Goal: Transaction & Acquisition: Purchase product/service

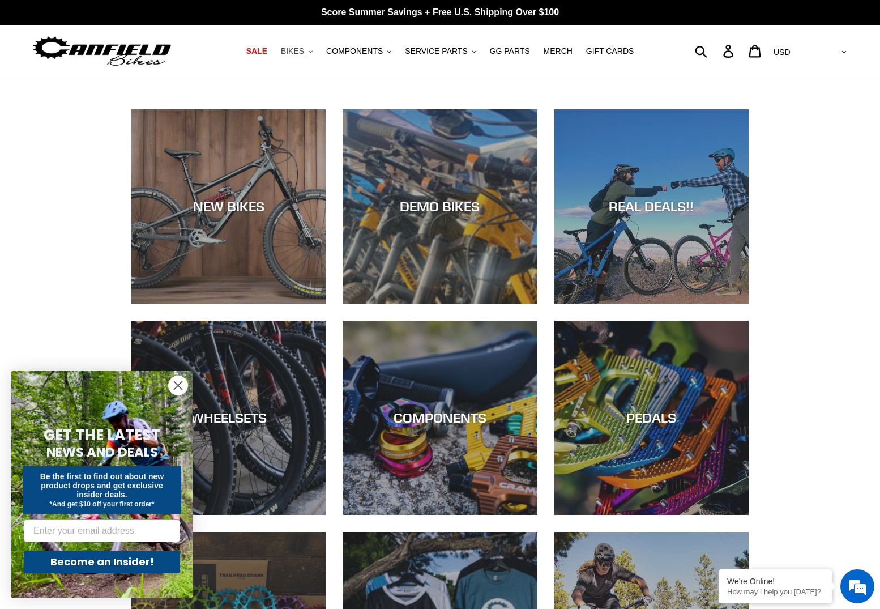
click at [304, 50] on span "BIKES" at bounding box center [292, 51] width 23 height 10
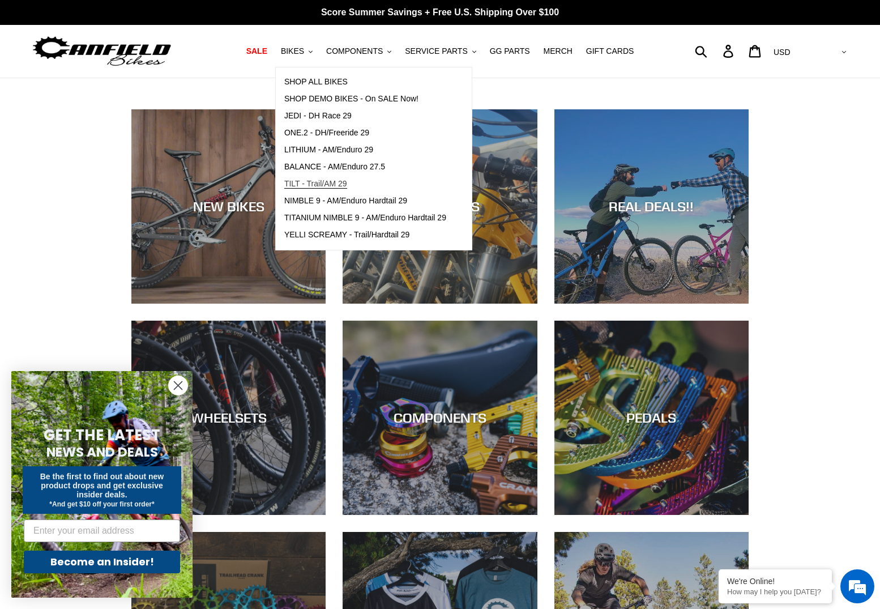
click at [314, 182] on span "TILT - Trail/AM 29" at bounding box center [315, 184] width 63 height 10
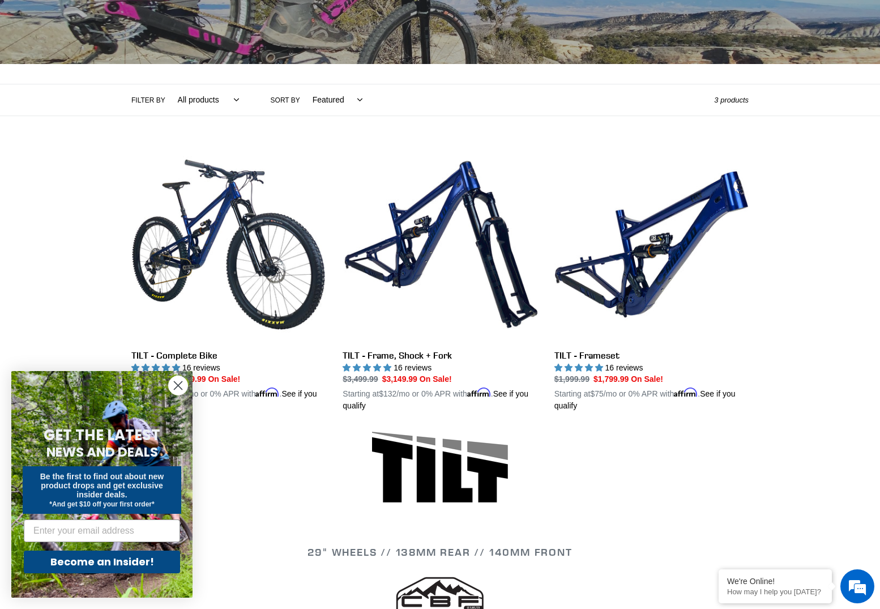
scroll to position [245, 0]
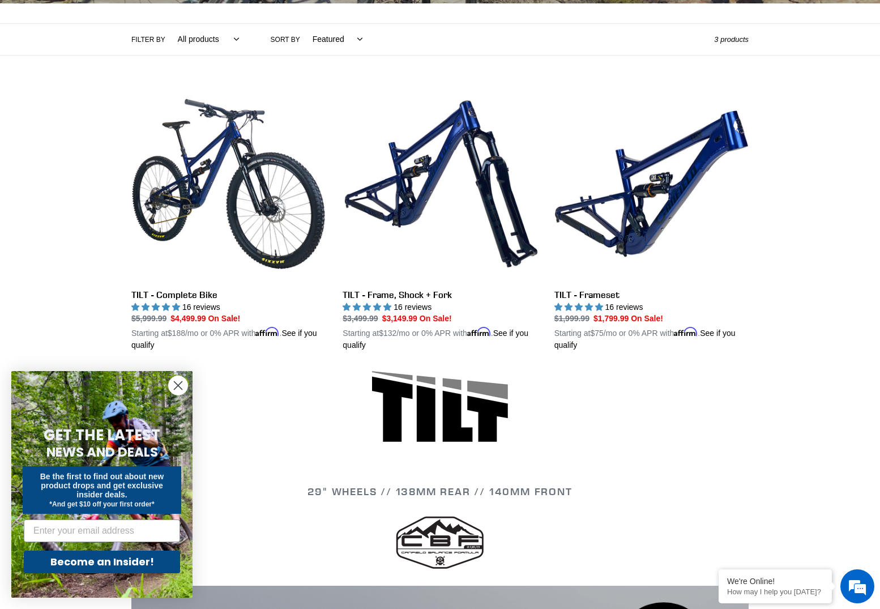
click at [176, 388] on icon "Close dialog" at bounding box center [178, 386] width 8 height 8
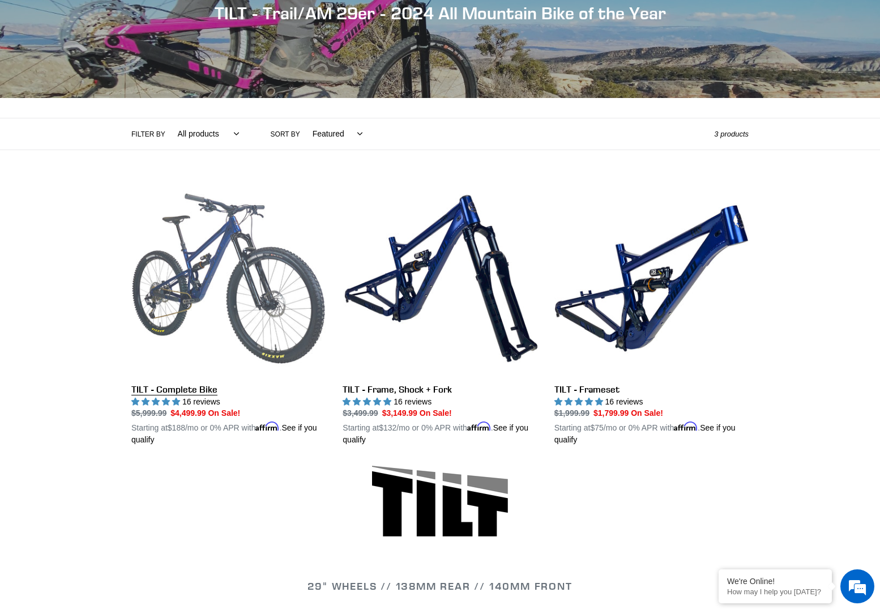
scroll to position [116, 0]
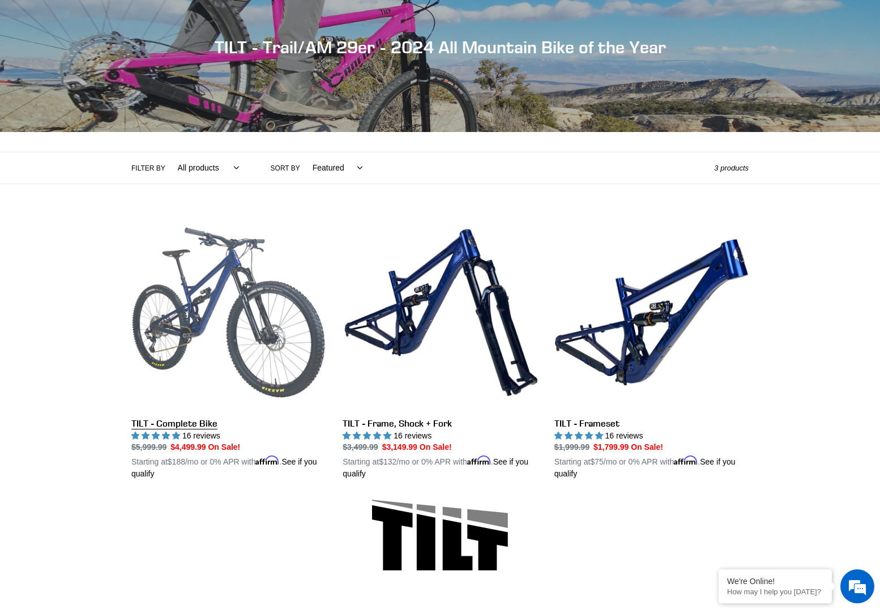
click at [218, 289] on link "TILT - Complete Bike" at bounding box center [228, 347] width 194 height 265
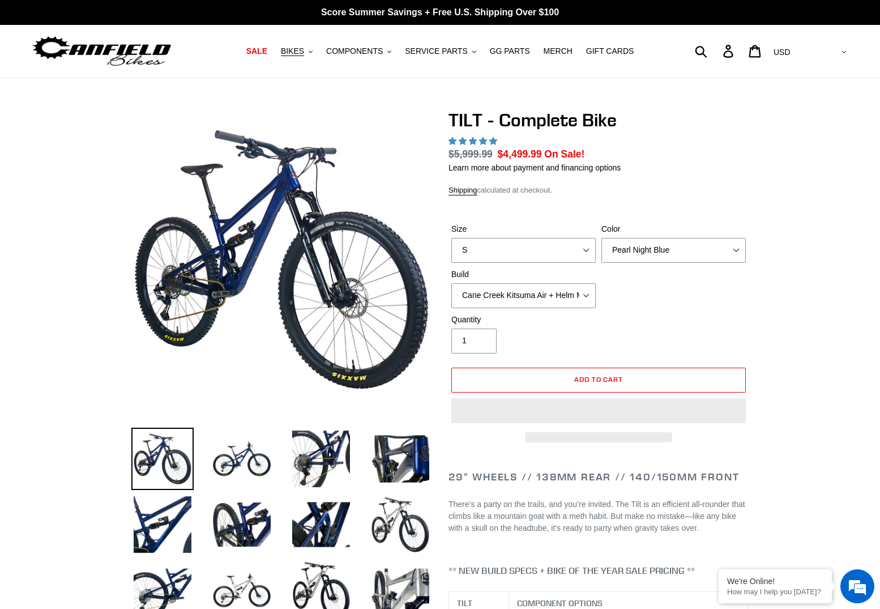
select select "highest-rating"
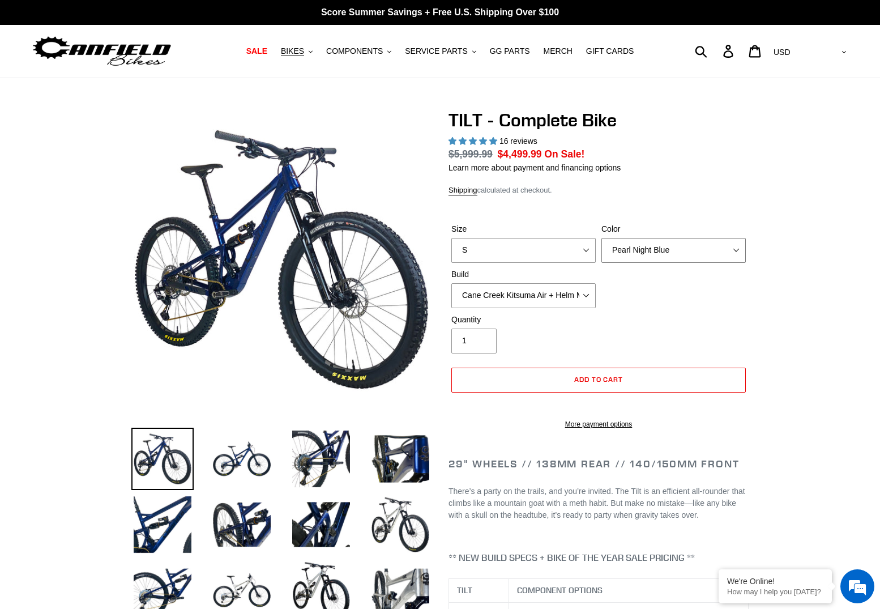
click at [647, 246] on select "Pearl Night Blue Stealth Silver Raw" at bounding box center [673, 250] width 144 height 25
click at [649, 252] on select "Pearl Night Blue Stealth Silver Raw" at bounding box center [673, 250] width 144 height 25
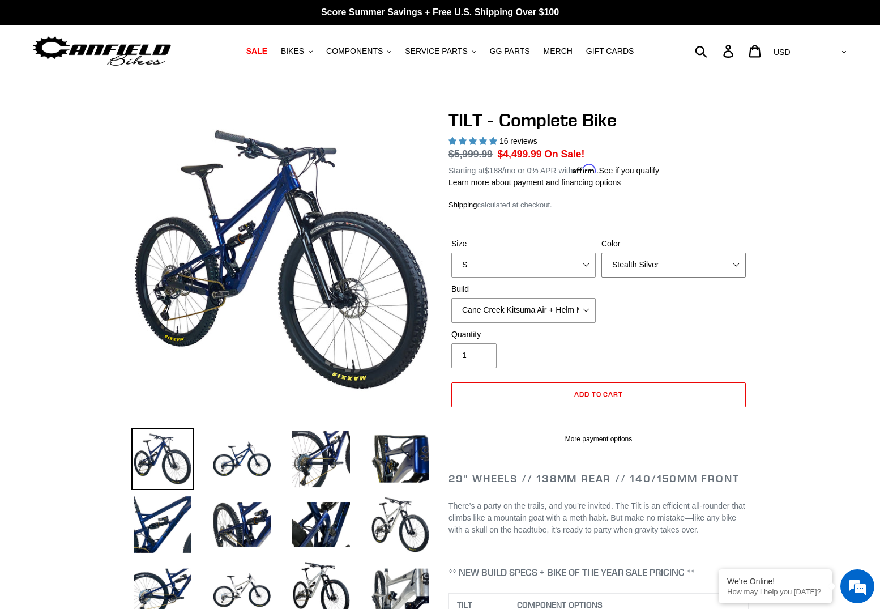
select select "Raw"
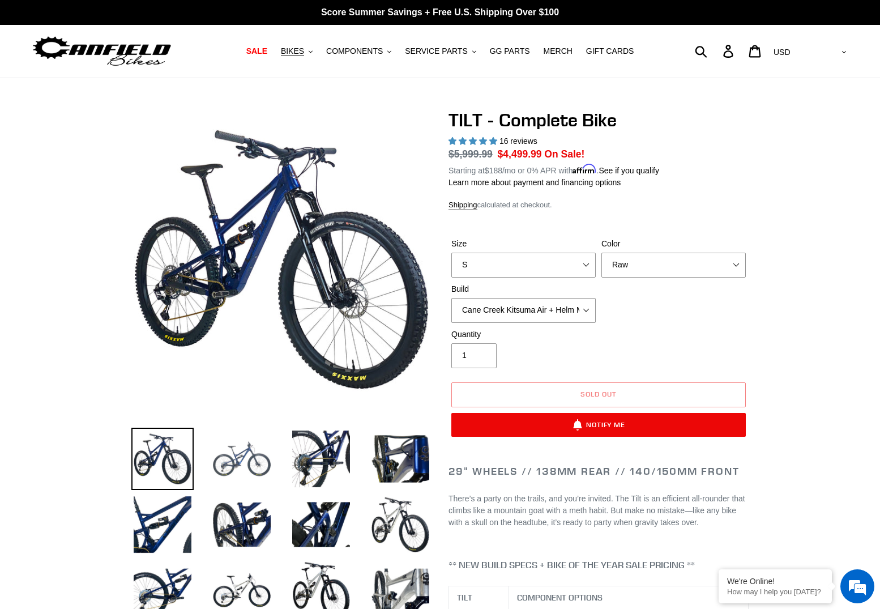
click at [233, 464] on img at bounding box center [242, 458] width 62 height 62
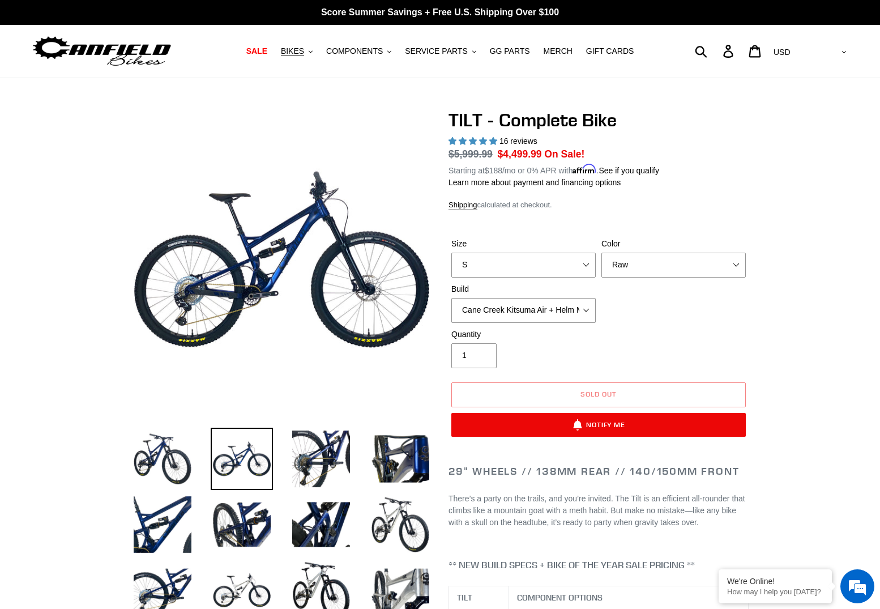
click at [288, 465] on li at bounding box center [312, 462] width 79 height 66
click at [309, 465] on img at bounding box center [321, 458] width 62 height 62
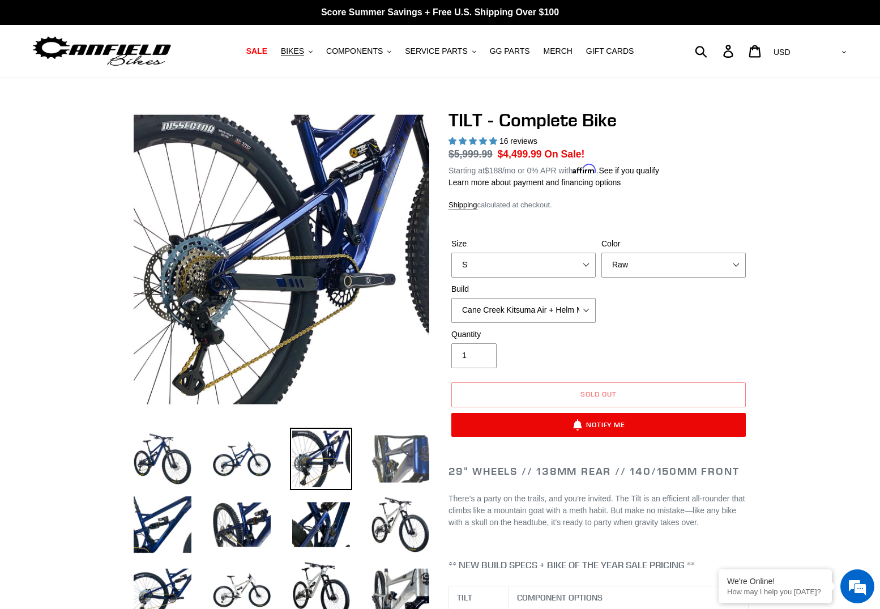
click at [397, 469] on img at bounding box center [400, 458] width 62 height 62
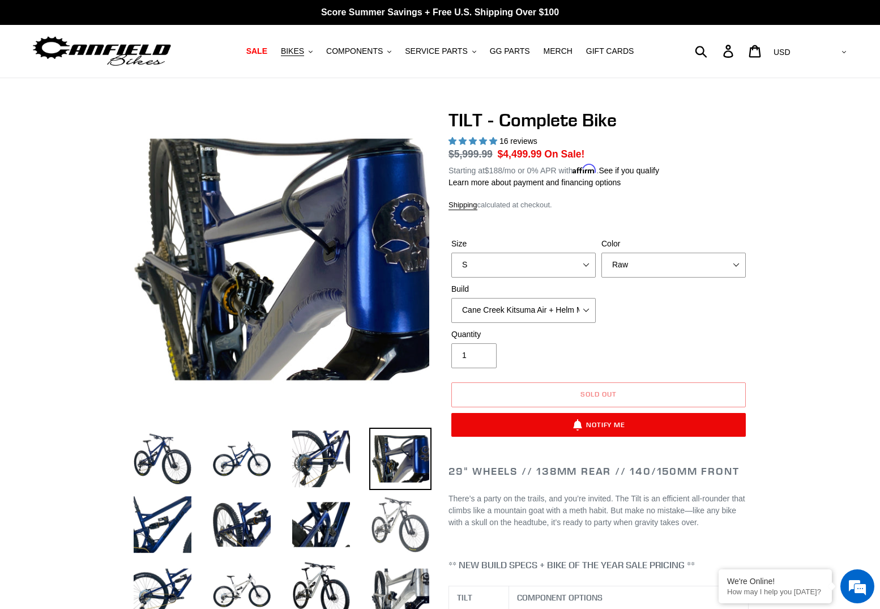
click at [399, 528] on img at bounding box center [400, 524] width 62 height 62
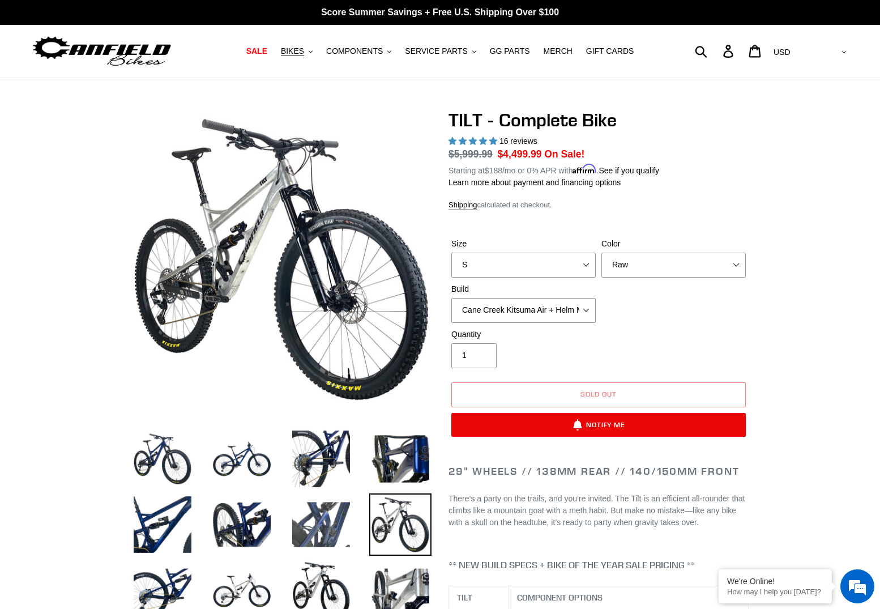
click at [341, 516] on img at bounding box center [321, 524] width 62 height 62
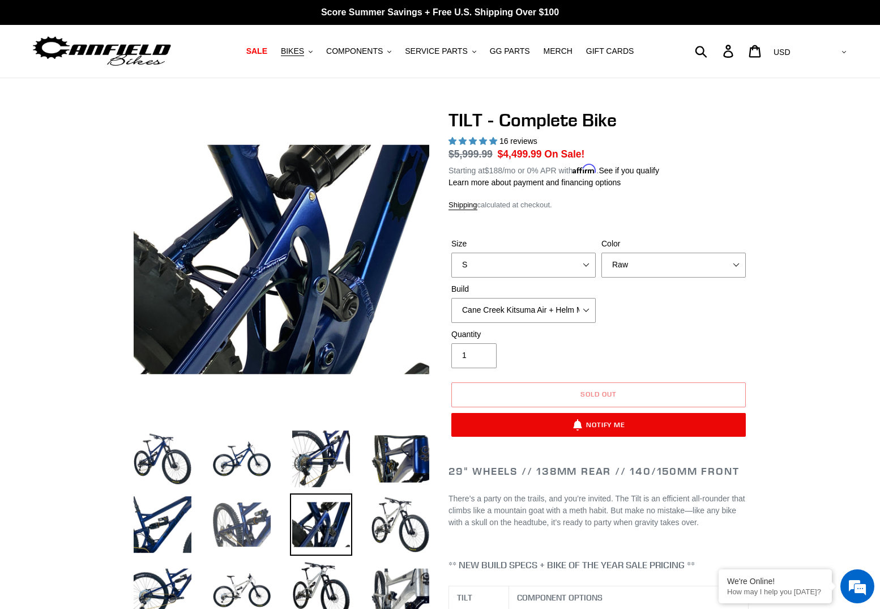
click at [241, 519] on img at bounding box center [242, 524] width 62 height 62
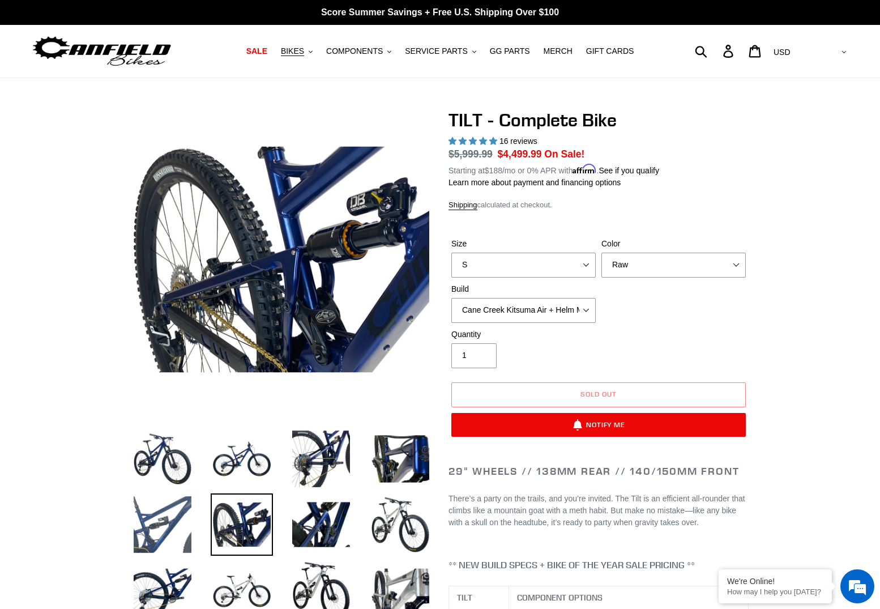
click at [146, 511] on img at bounding box center [162, 524] width 62 height 62
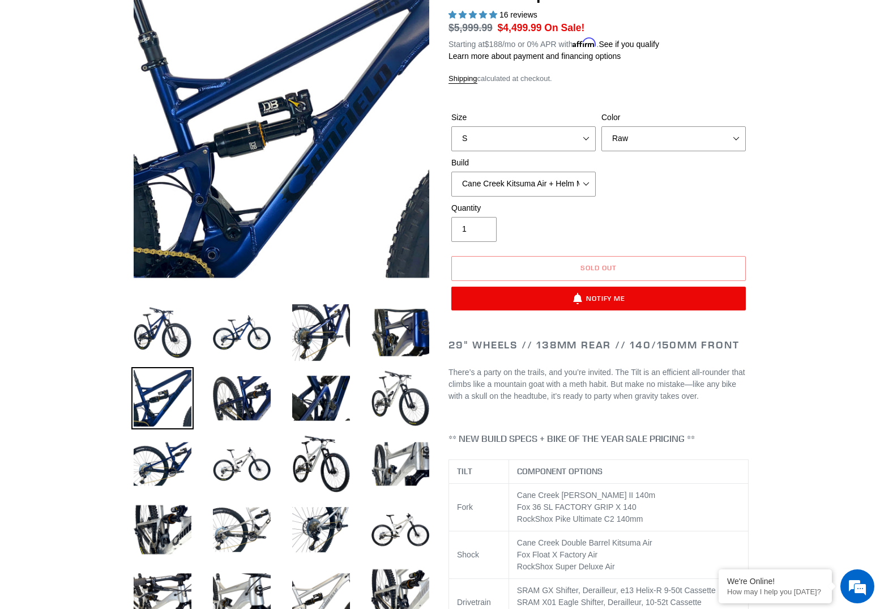
scroll to position [143, 0]
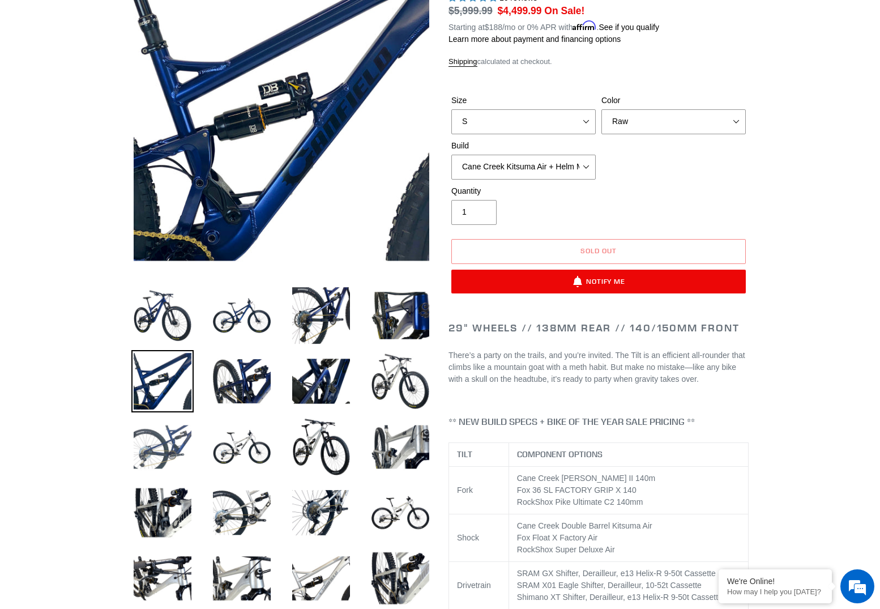
click at [173, 440] on img at bounding box center [162, 447] width 62 height 62
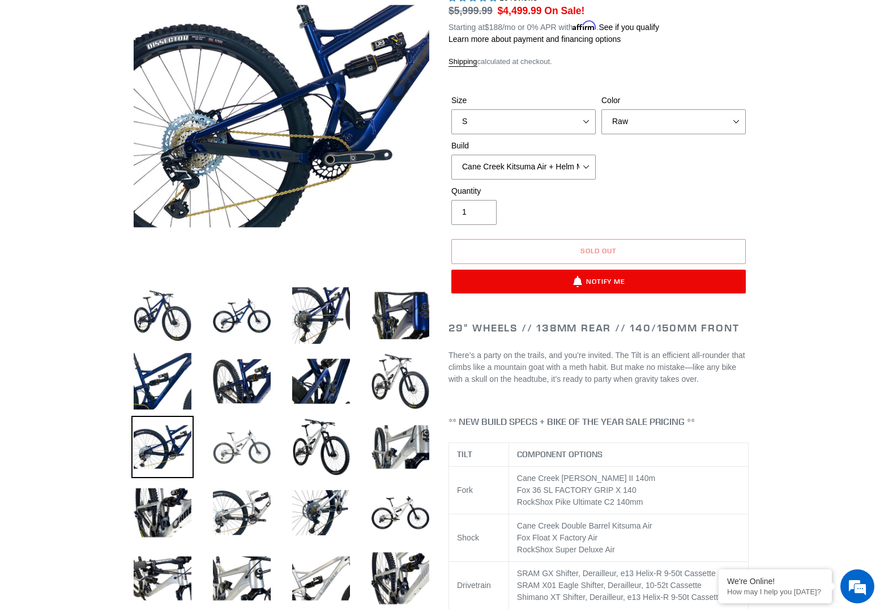
click at [225, 445] on img at bounding box center [242, 447] width 62 height 62
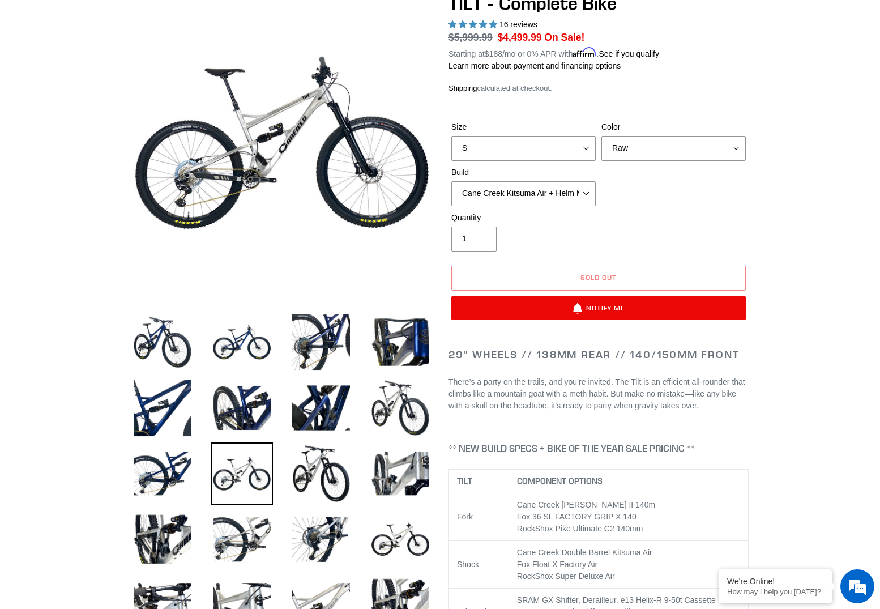
scroll to position [113, 0]
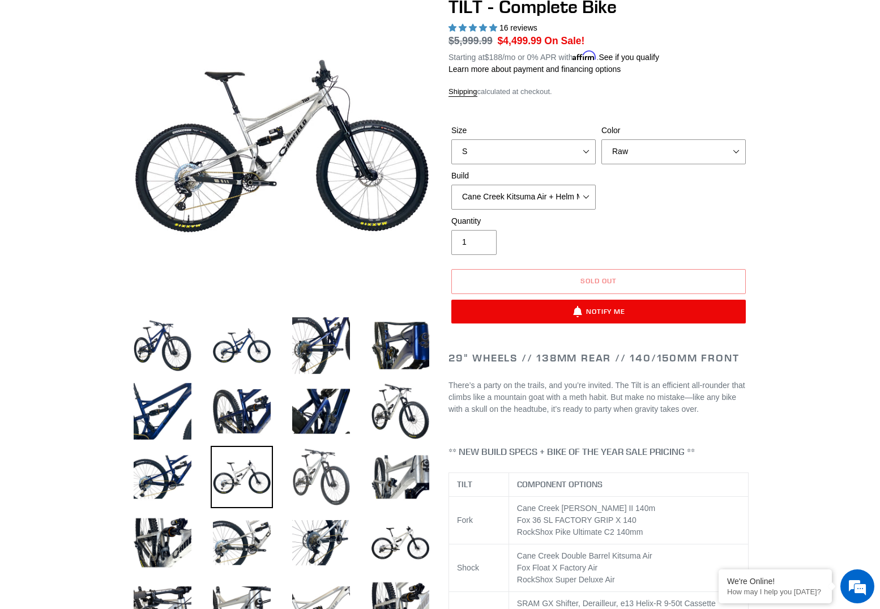
click at [313, 480] on img at bounding box center [321, 477] width 62 height 62
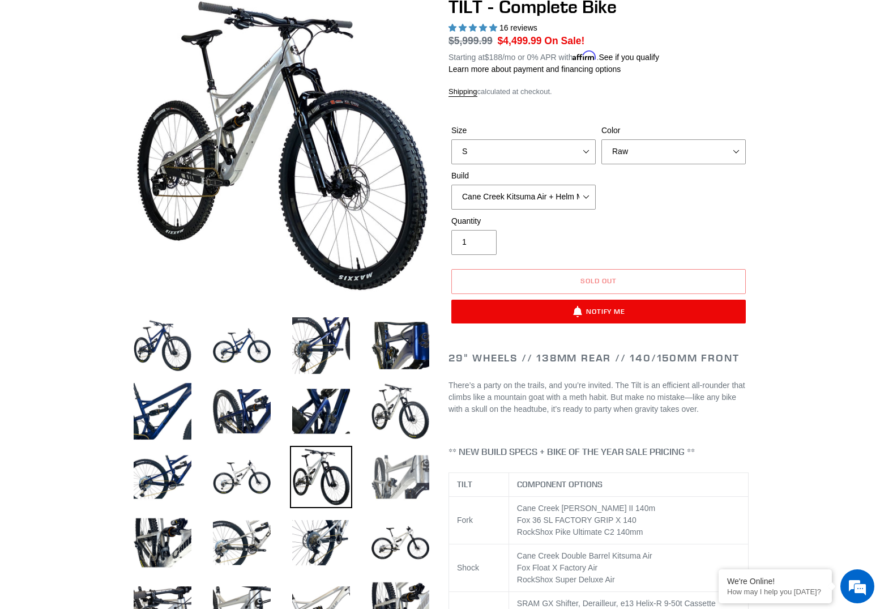
click at [404, 480] on img at bounding box center [400, 477] width 62 height 62
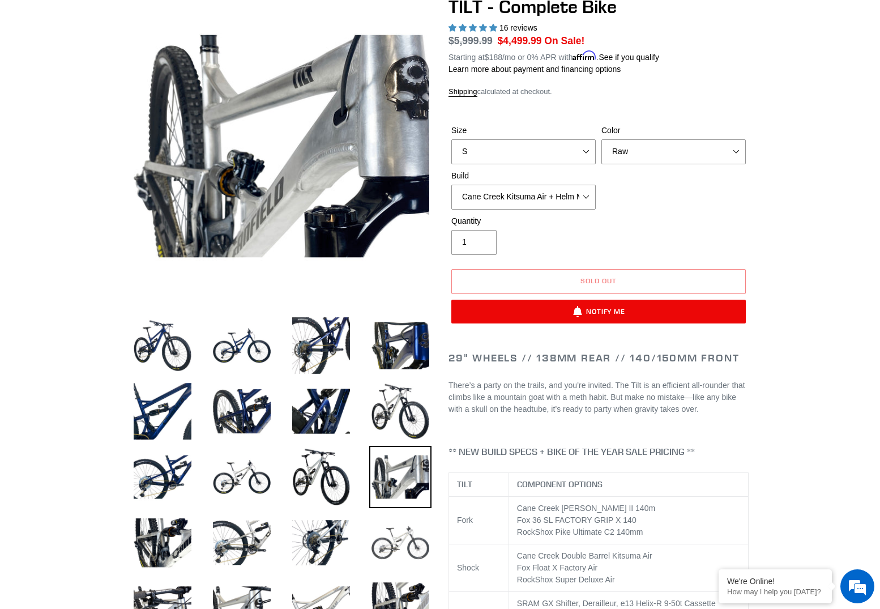
click at [399, 535] on img at bounding box center [400, 542] width 62 height 62
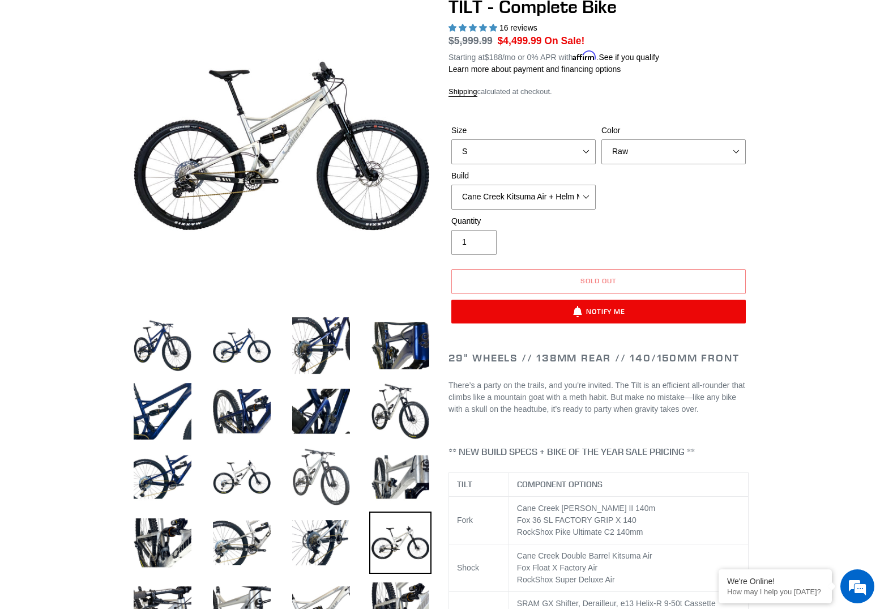
click at [319, 482] on img at bounding box center [321, 477] width 62 height 62
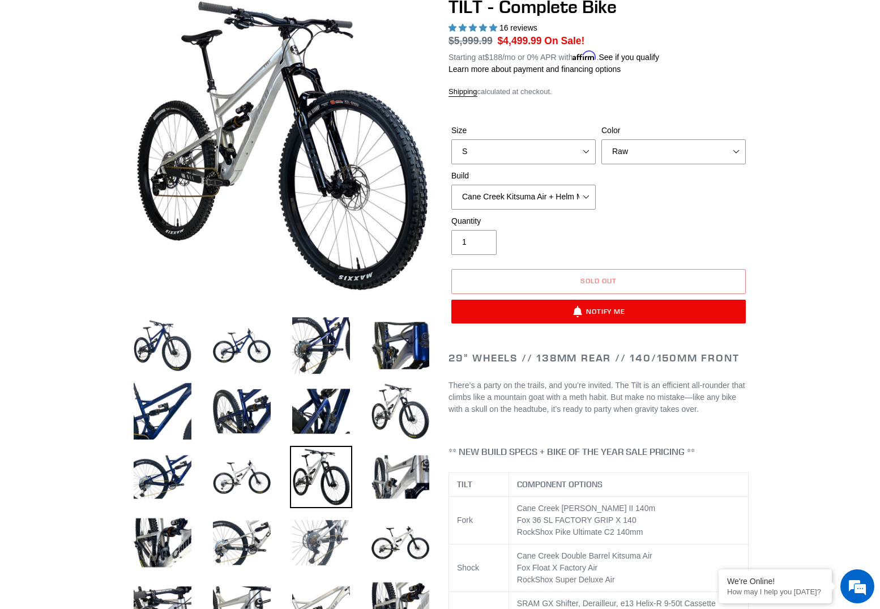
click at [319, 523] on img at bounding box center [321, 542] width 62 height 62
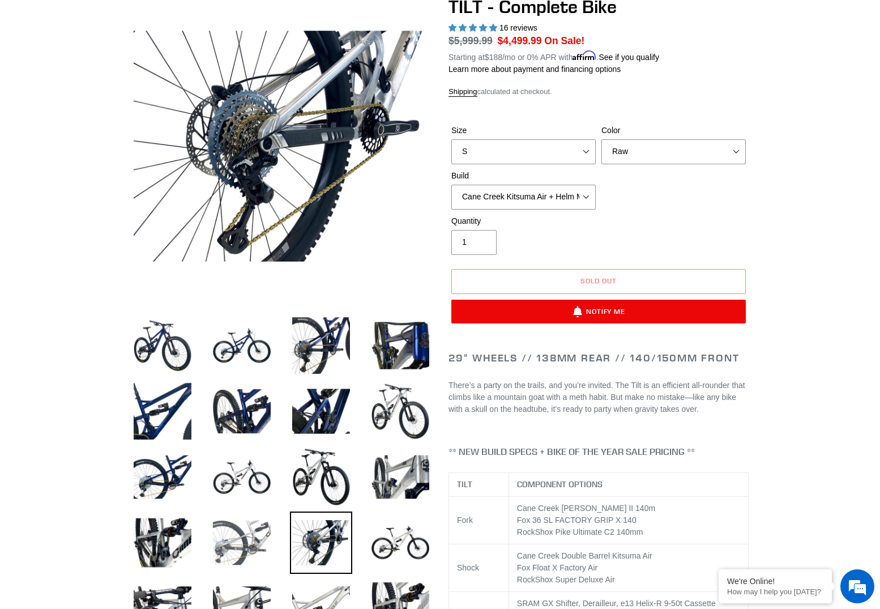
click at [246, 530] on img at bounding box center [242, 542] width 62 height 62
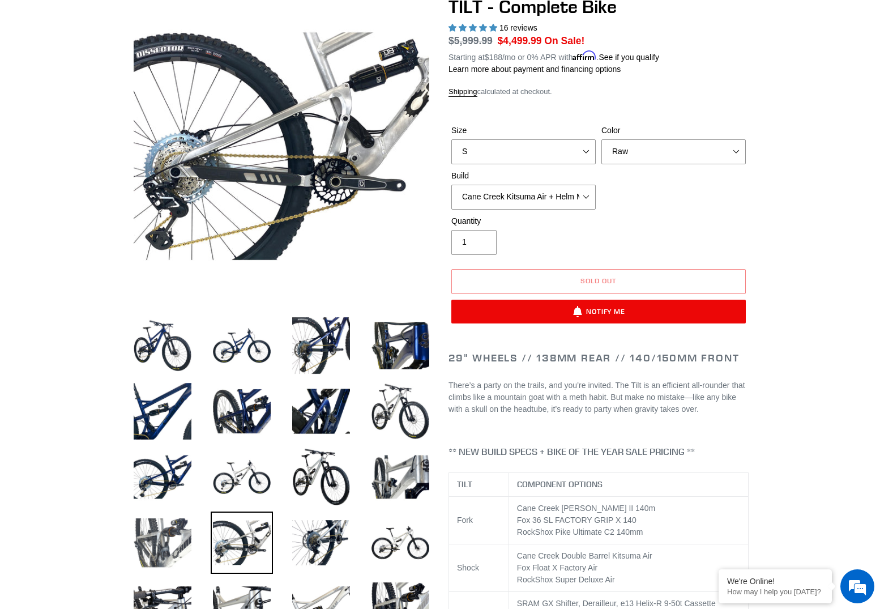
click at [186, 530] on img at bounding box center [162, 542] width 62 height 62
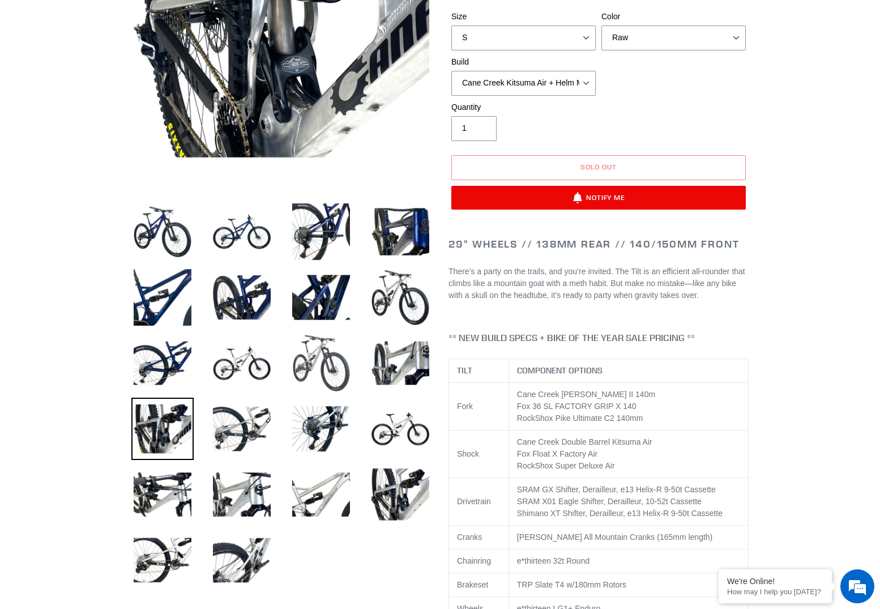
scroll to position [229, 0]
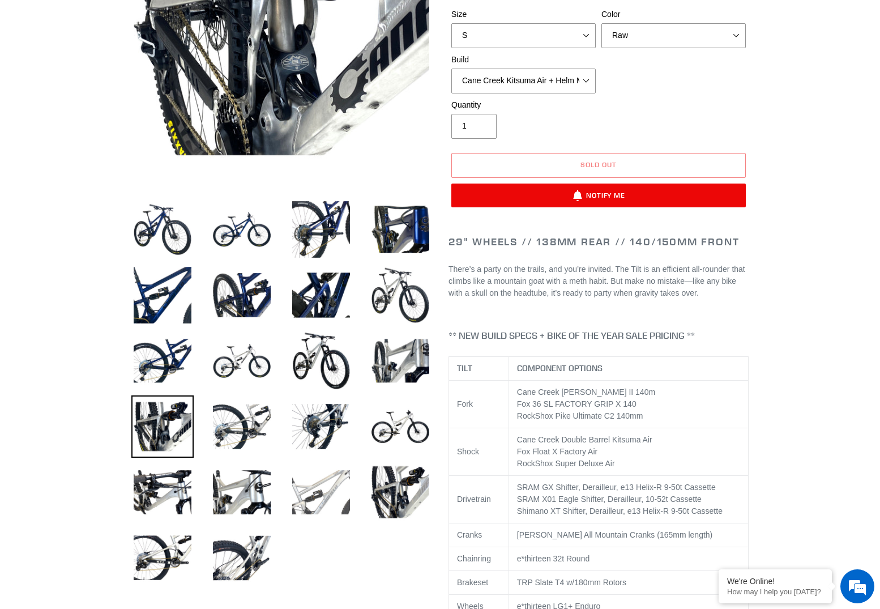
click at [312, 486] on img at bounding box center [321, 492] width 62 height 62
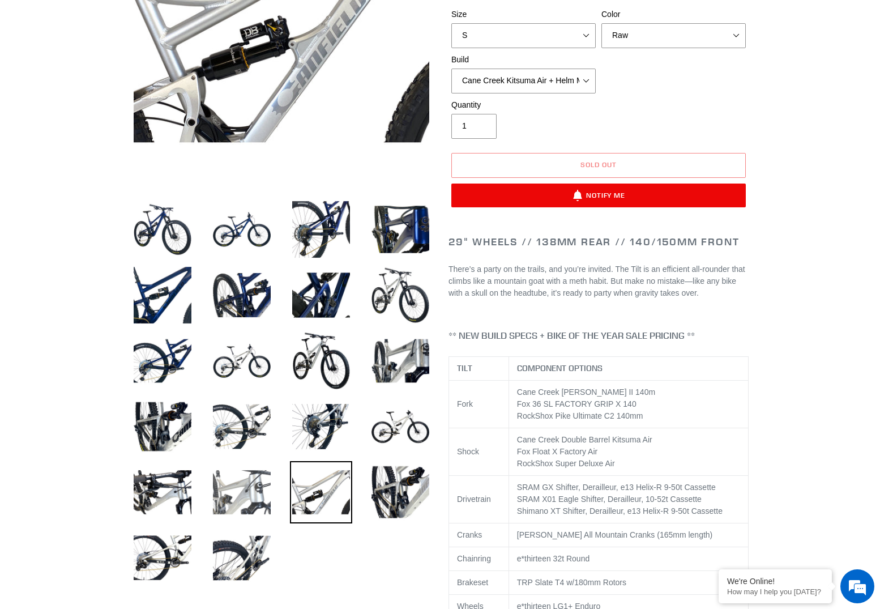
click at [245, 485] on img at bounding box center [242, 492] width 62 height 62
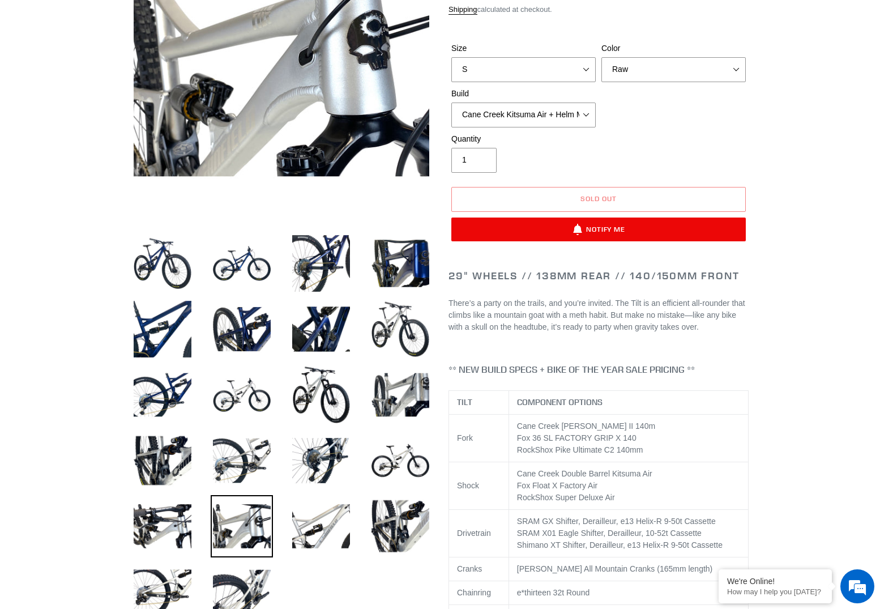
scroll to position [211, 0]
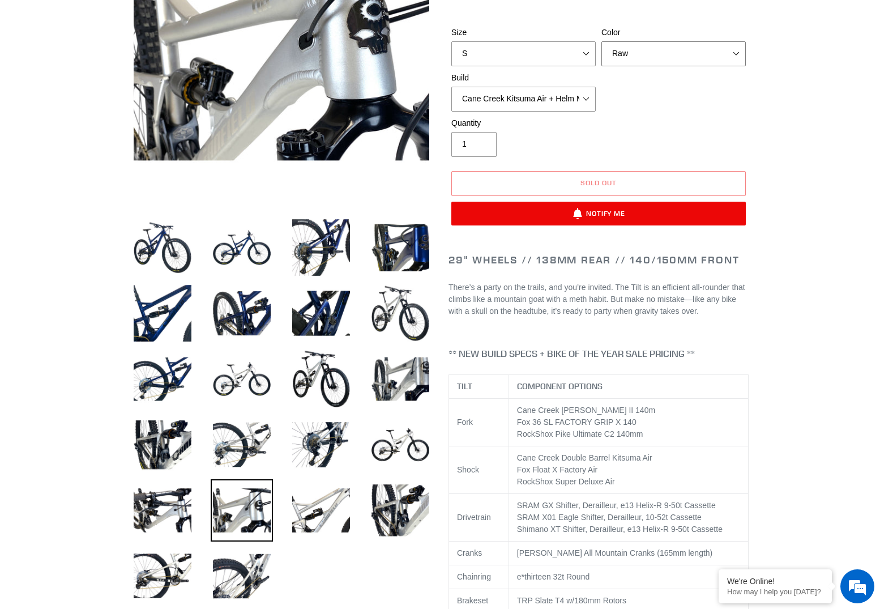
click at [669, 49] on select "Pearl Night Blue Stealth Silver Raw" at bounding box center [673, 53] width 144 height 25
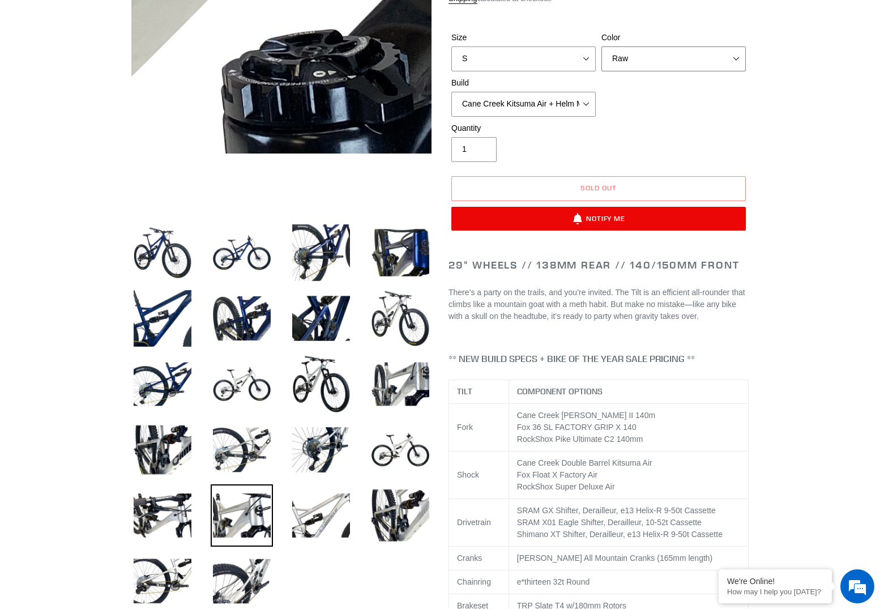
scroll to position [244, 0]
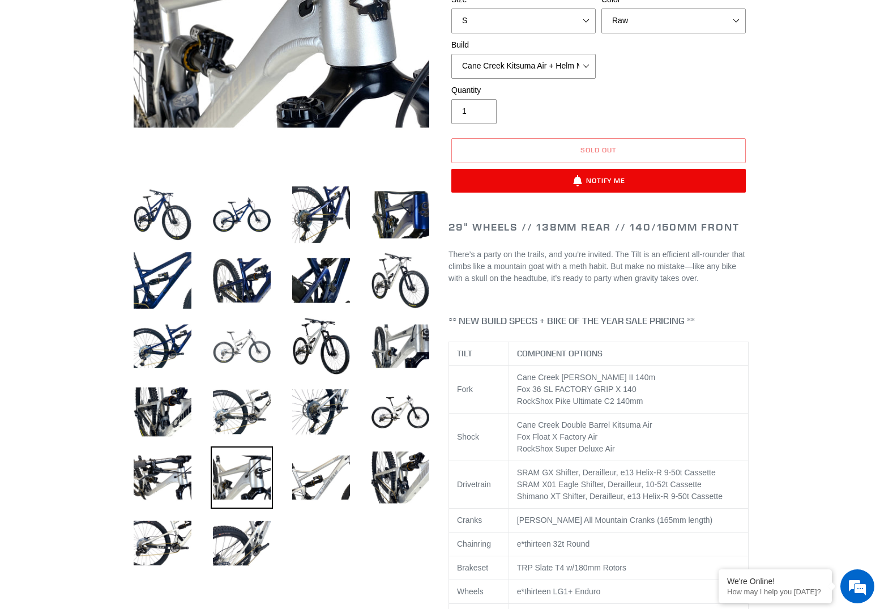
click at [255, 356] on img at bounding box center [242, 346] width 62 height 62
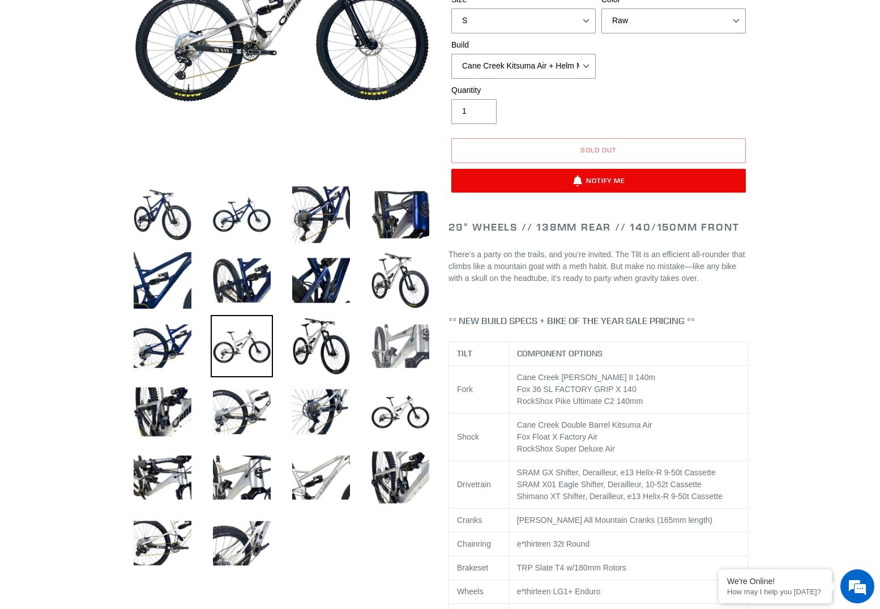
click at [406, 350] on img at bounding box center [400, 346] width 62 height 62
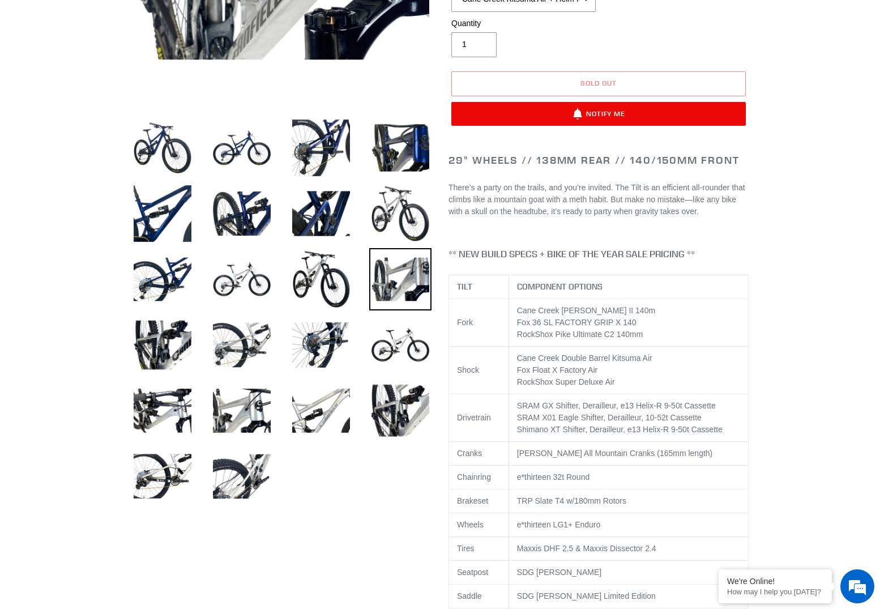
scroll to position [313, 0]
